Goal: Information Seeking & Learning: Learn about a topic

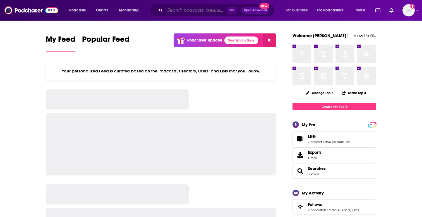
click at [204, 8] on input "Search podcasts, credits, & more..." at bounding box center [196, 10] width 62 height 9
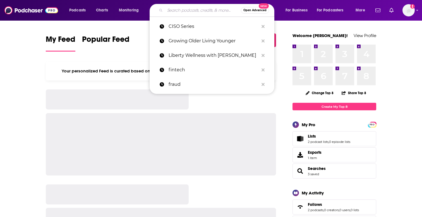
paste input "Digital Executive"
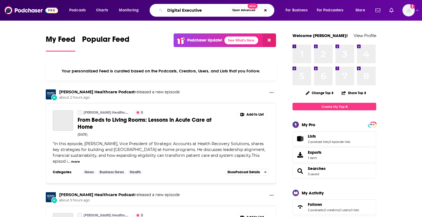
type input "Digital Executive"
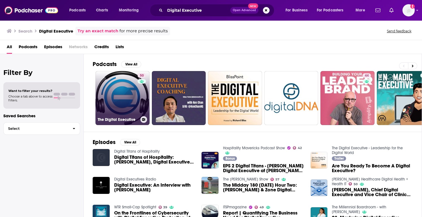
click at [134, 92] on link "50 The Digital Executive" at bounding box center [122, 98] width 54 height 54
